Goal: Find specific page/section: Find specific page/section

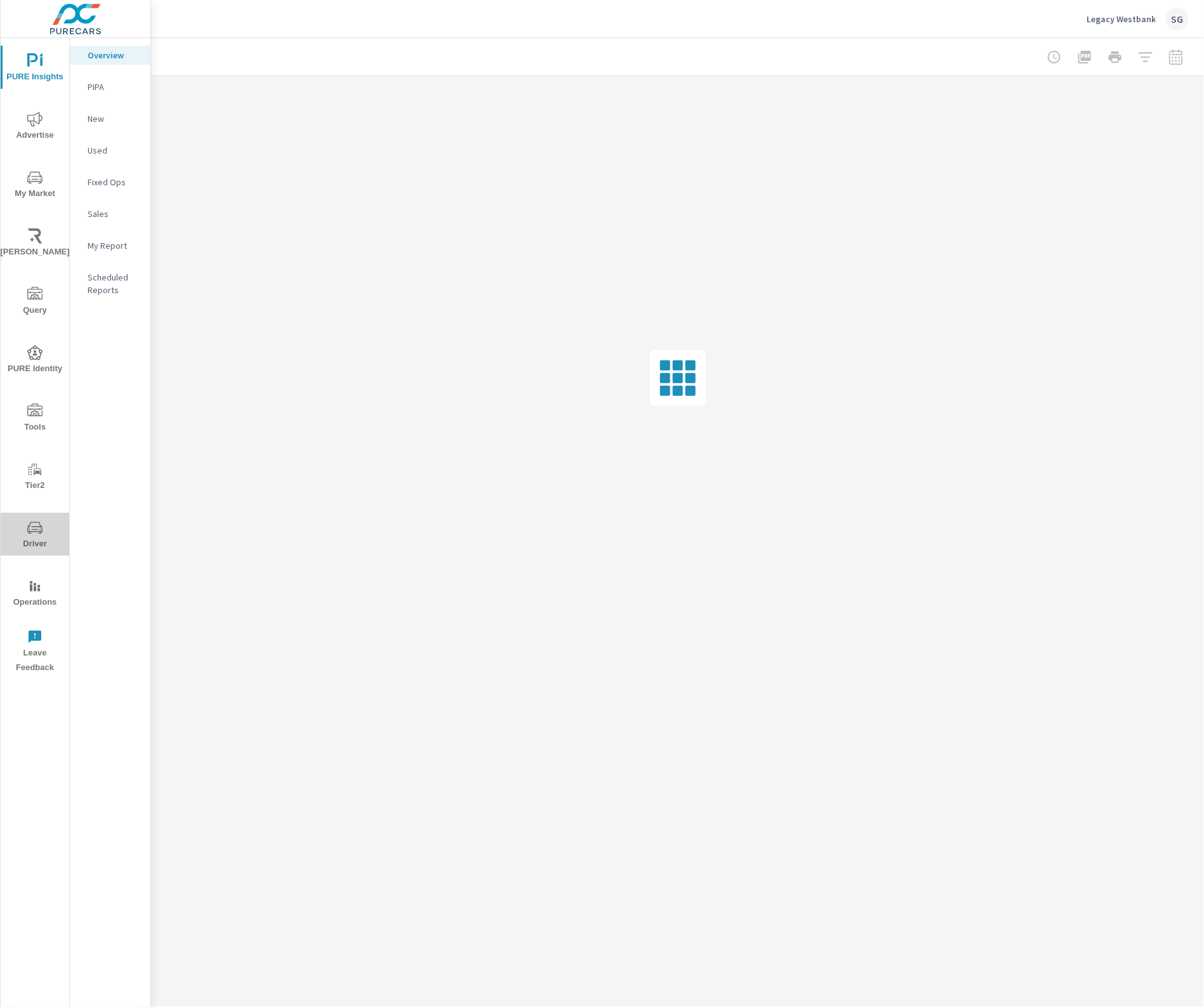
click at [35, 532] on icon "nav menu" at bounding box center [34, 528] width 15 height 15
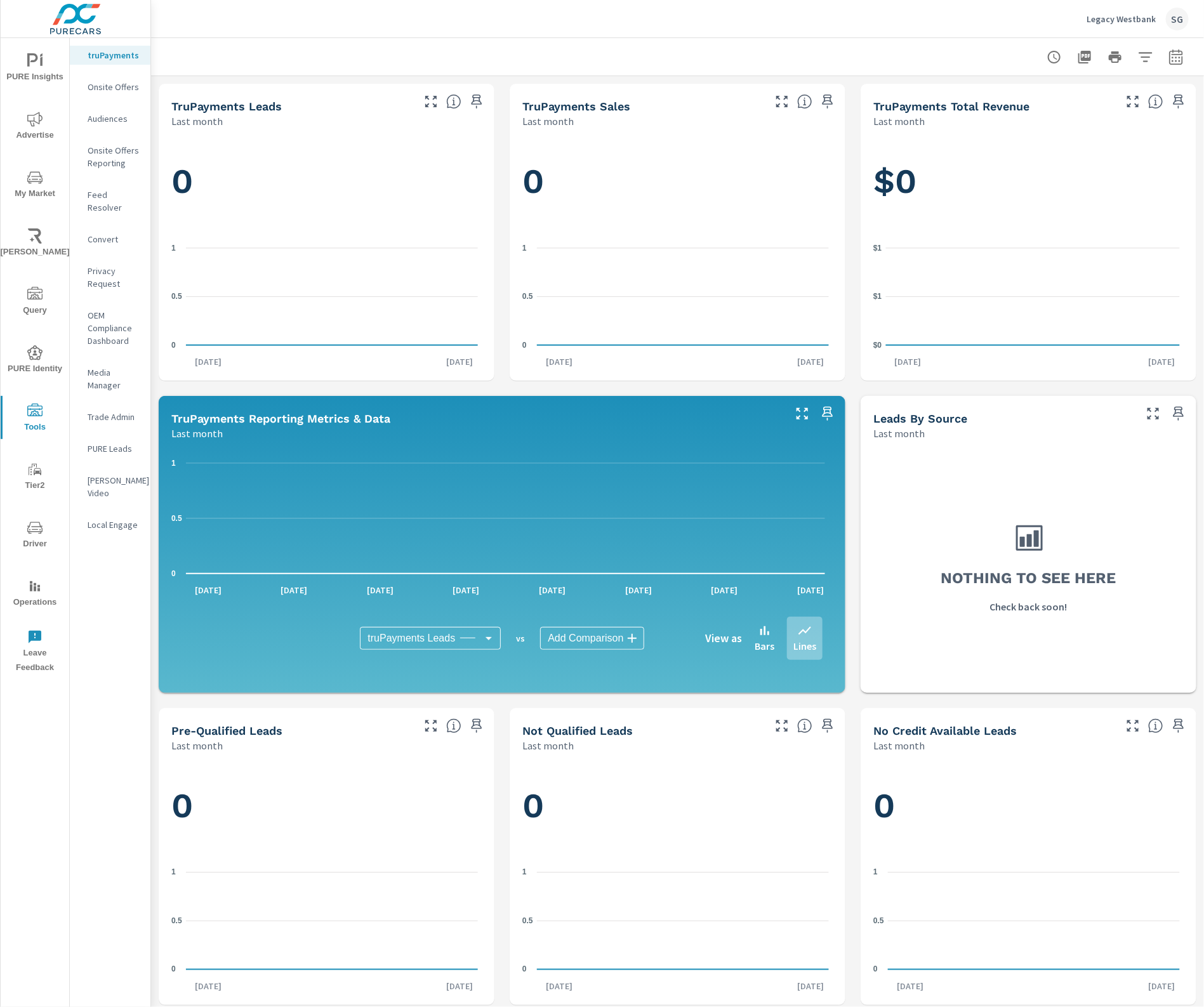
click at [111, 195] on p "Feed Resolver" at bounding box center [114, 201] width 53 height 25
